Goal: Transaction & Acquisition: Purchase product/service

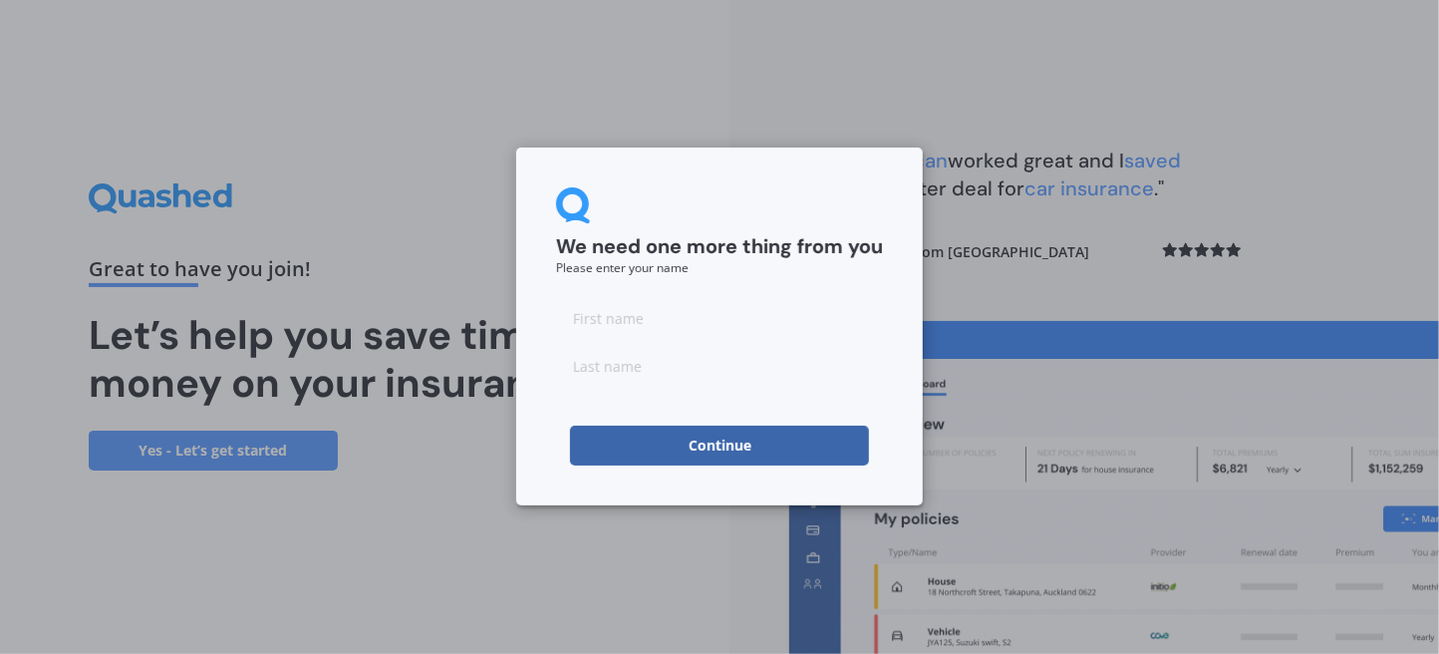
click at [713, 323] on input at bounding box center [719, 318] width 327 height 40
type input "[PERSON_NAME]"
type input "OM"
click at [767, 438] on button "Continue" at bounding box center [719, 446] width 299 height 40
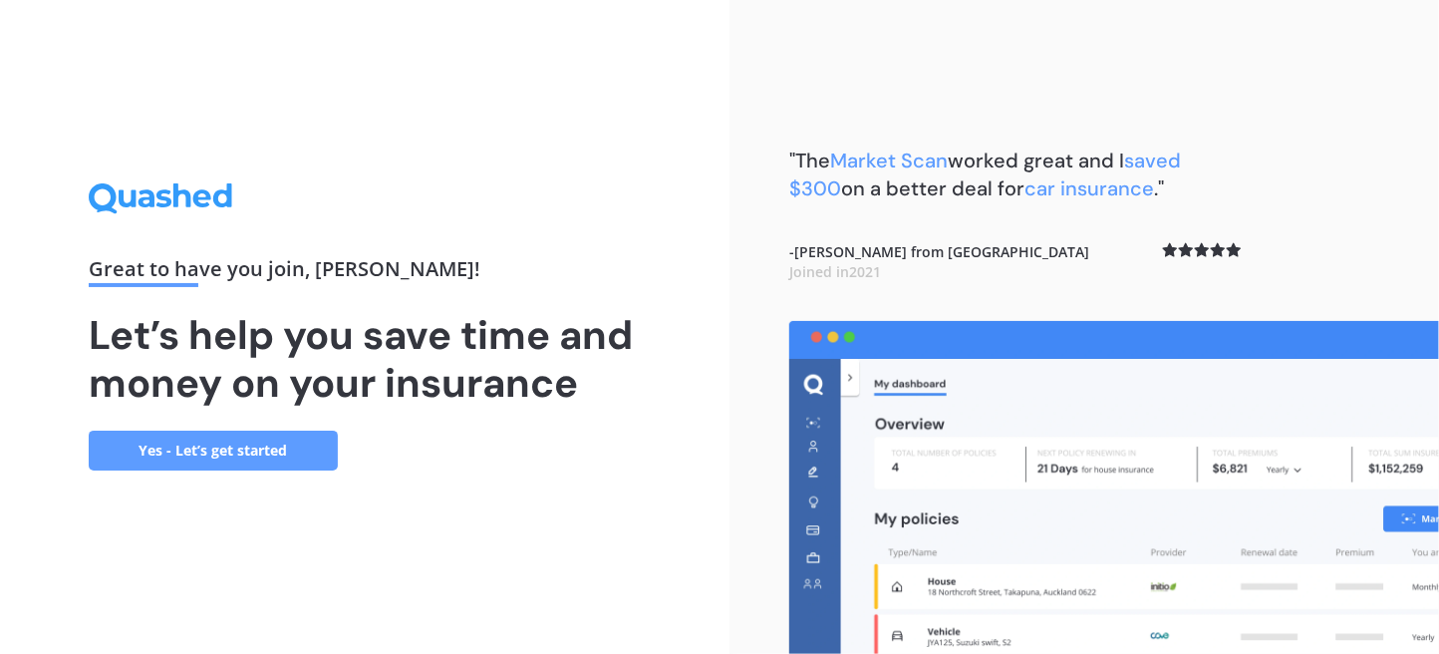
click at [168, 450] on link "Yes - Let’s get started" at bounding box center [213, 451] width 249 height 40
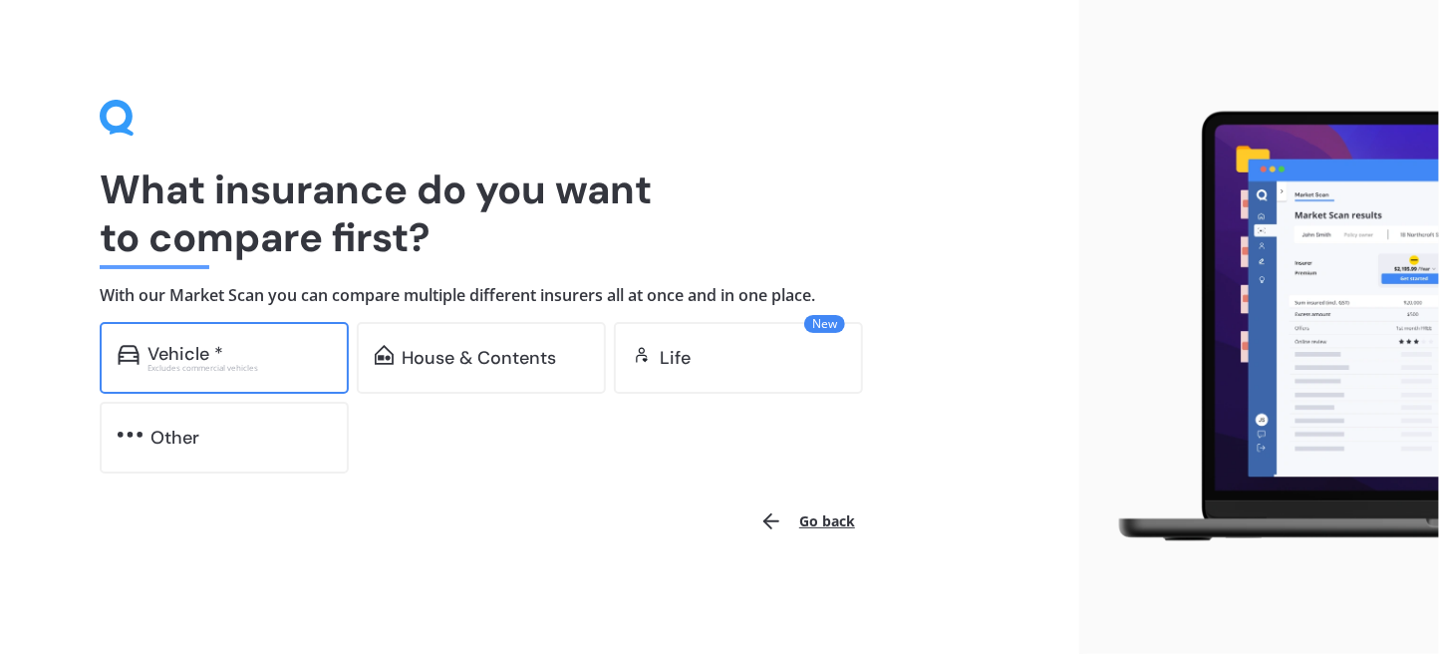
click at [247, 364] on div "Excludes commercial vehicles" at bounding box center [239, 368] width 183 height 8
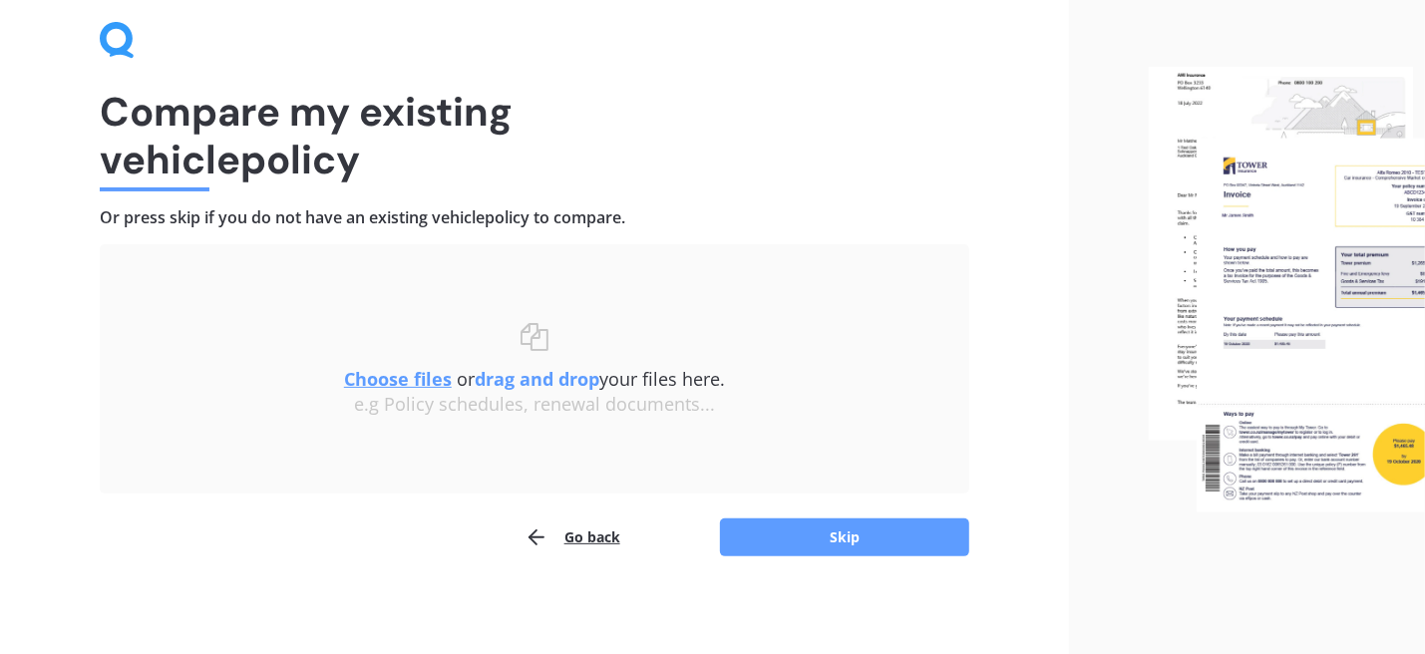
scroll to position [81, 0]
